Goal: Use online tool/utility

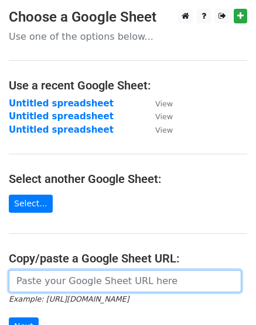
click at [105, 283] on input "url" at bounding box center [125, 281] width 232 height 22
paste input "https://docs.google.com/spreadsheets/d/1_i-vvH1xpy1ritY2DJkYnHyDZHg7dc-IfdBPCbU…"
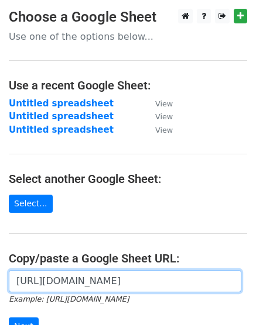
scroll to position [0, 239]
type input "https://docs.google.com/spreadsheets/d/1_i-vvH1xpy1ritY2DJkYnHyDZHg7dc-IfdBPCbU…"
click at [9, 318] on input "Next" at bounding box center [24, 327] width 30 height 18
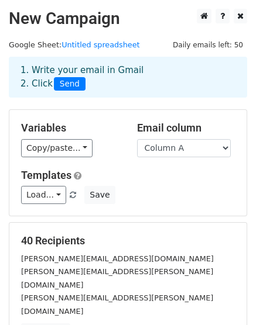
scroll to position [129, 0]
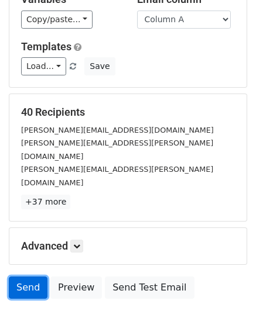
click at [33, 277] on link "Send" at bounding box center [28, 288] width 39 height 22
